Goal: Download file/media

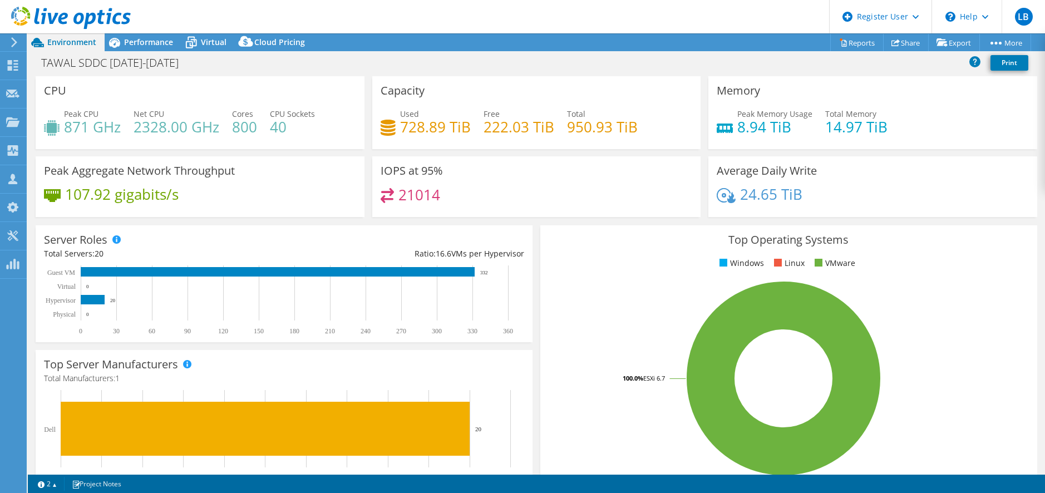
click at [271, 86] on div "CPU Peak CPU 871 GHz Net CPU 2328.00 GHz Cores 800 CPU Sockets 40" at bounding box center [200, 112] width 329 height 73
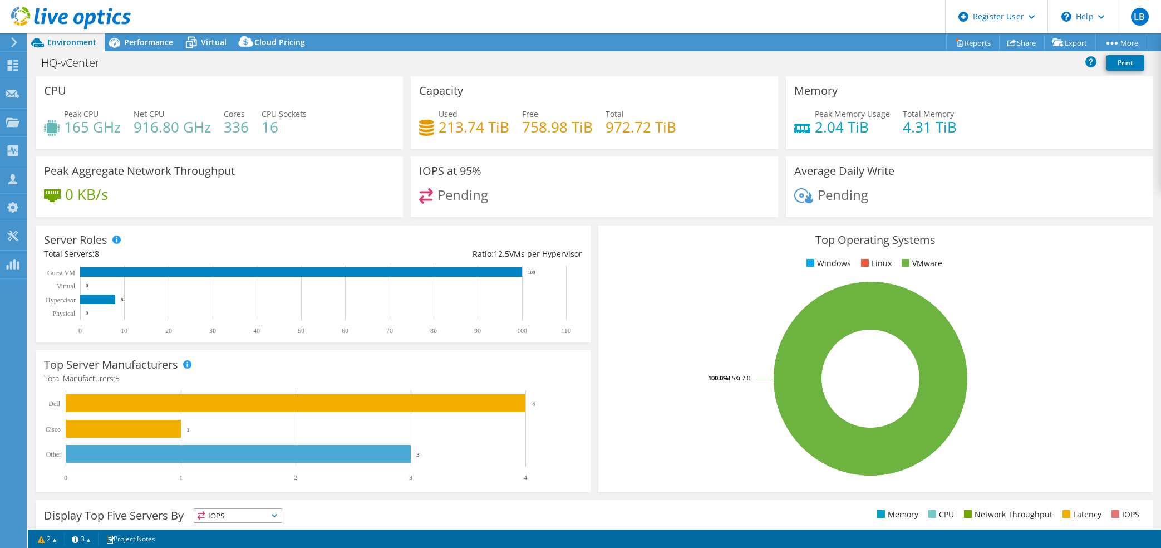
select select "USD"
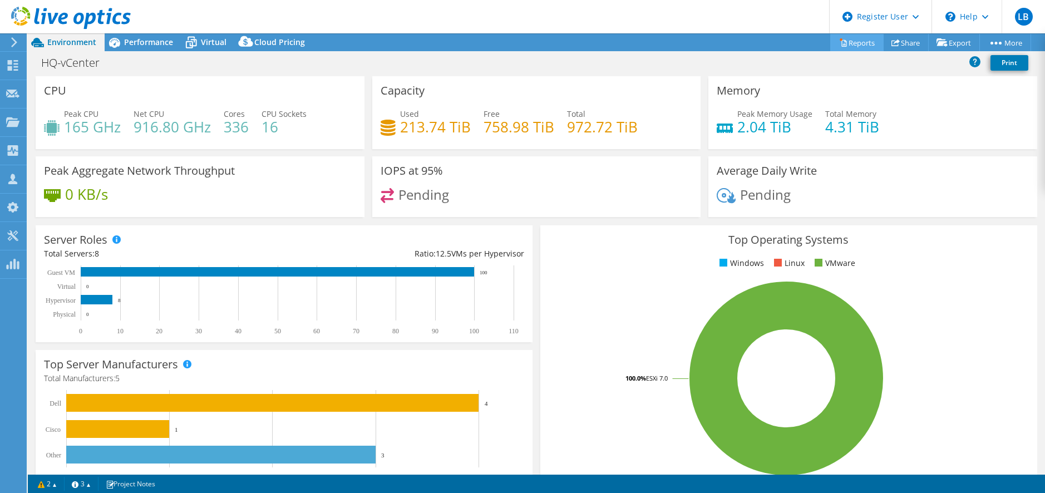
click at [852, 40] on link "Reports" at bounding box center [857, 42] width 53 height 17
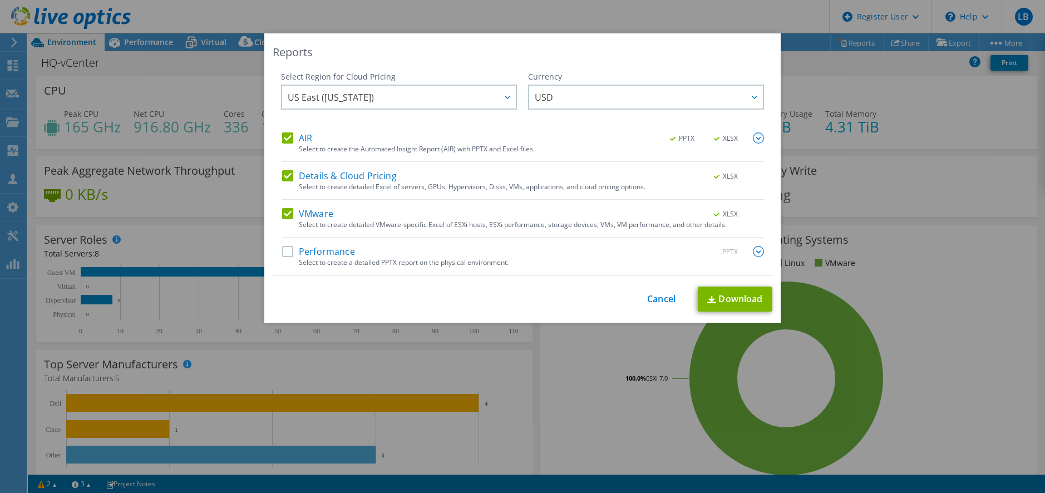
click at [282, 251] on label "Performance" at bounding box center [318, 251] width 73 height 11
click at [0, 0] on input "Performance" at bounding box center [0, 0] width 0 height 0
click at [751, 302] on link "Download" at bounding box center [735, 299] width 75 height 25
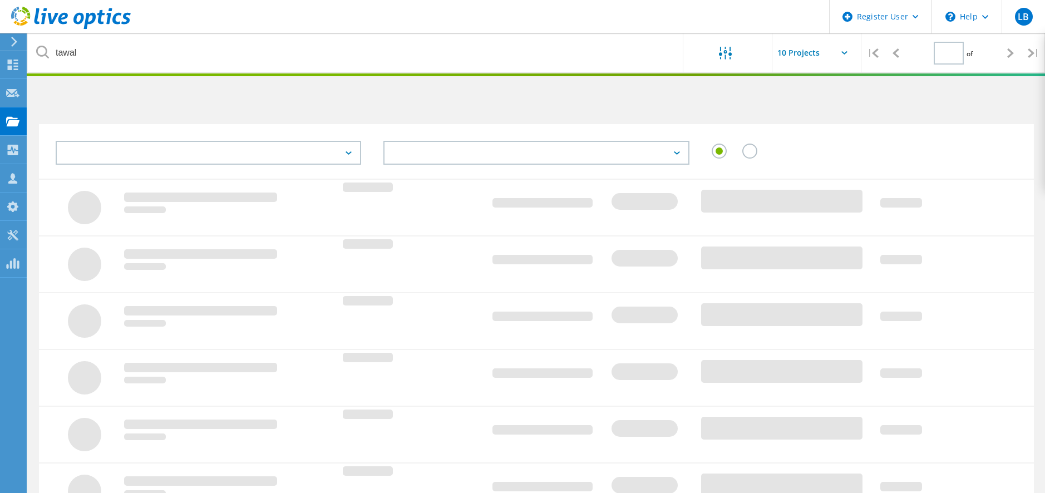
type input "1"
